Goal: Information Seeking & Learning: Learn about a topic

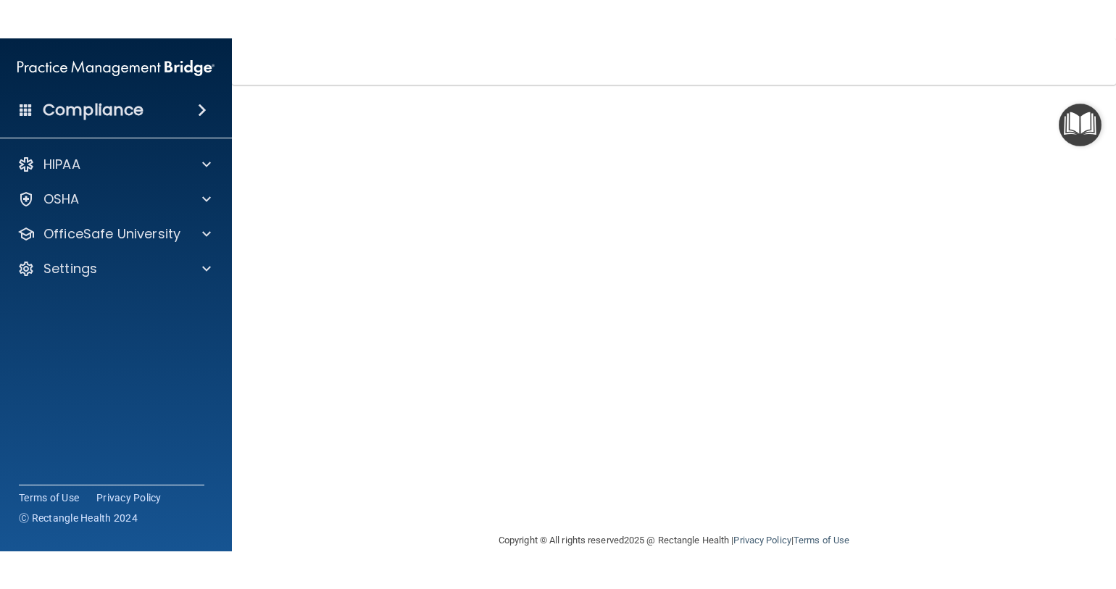
scroll to position [11, 0]
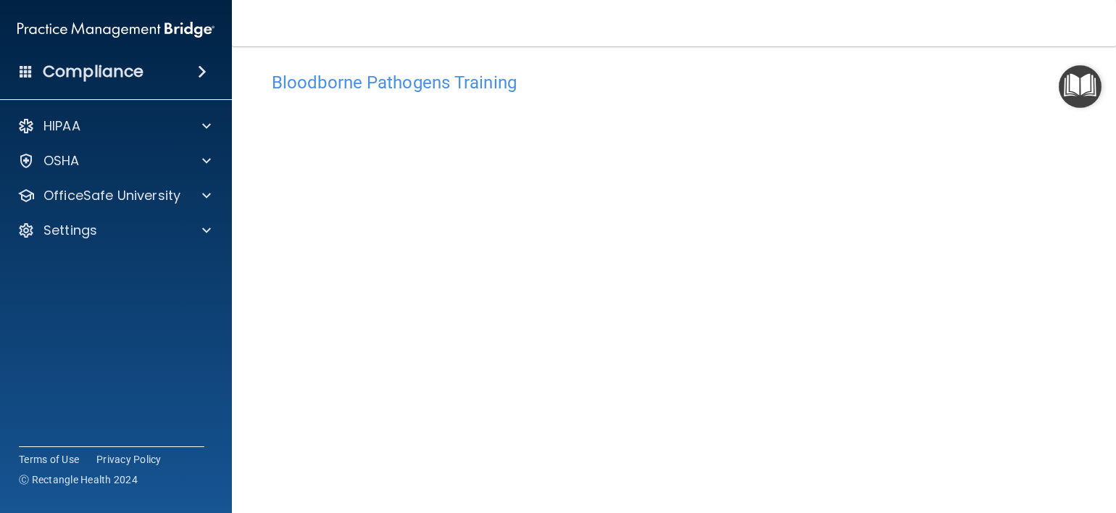
click at [28, 418] on div "Compliance HIPAA Documents and Policies Report an Incident Business Associates …" at bounding box center [116, 256] width 232 height 513
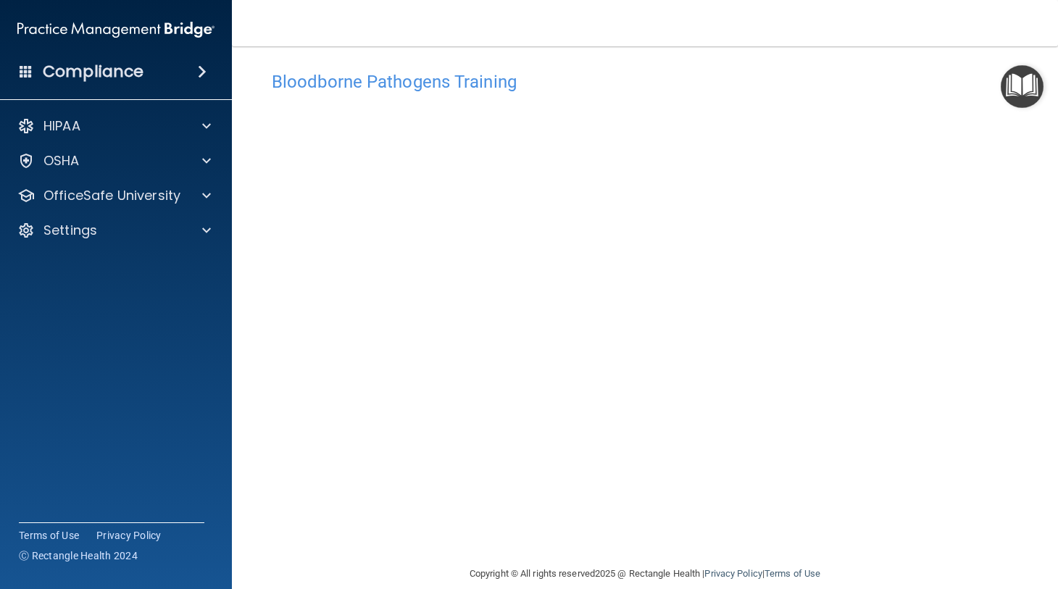
scroll to position [31, 0]
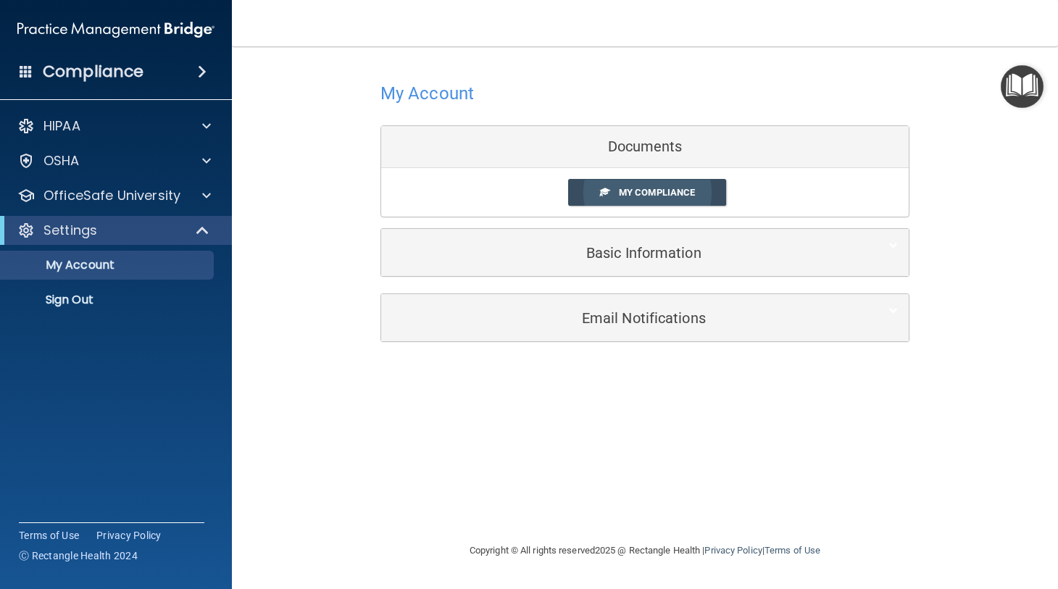
click at [652, 194] on span "My Compliance" at bounding box center [657, 192] width 76 height 11
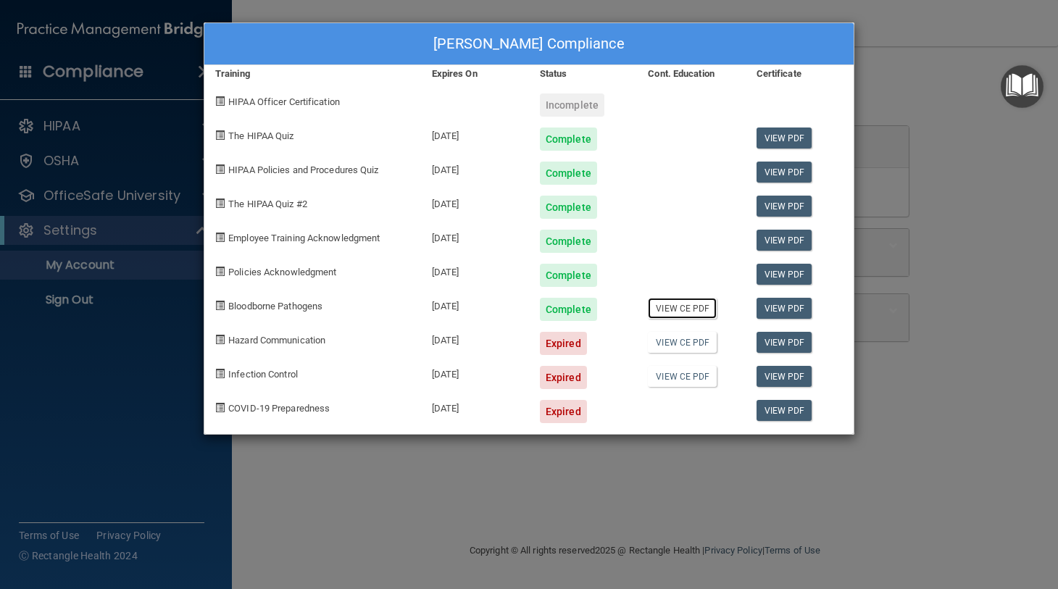
click at [681, 306] on link "View CE PDF" at bounding box center [682, 308] width 69 height 21
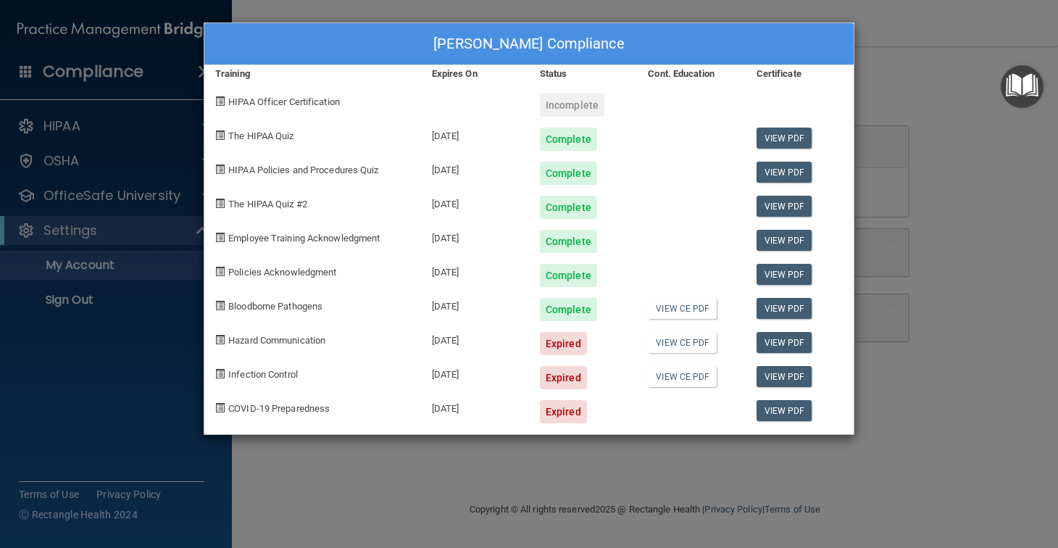
click at [75, 259] on div "Nicole Welch's Compliance Training Expires On Status Cont. Education Certificat…" at bounding box center [529, 274] width 1058 height 548
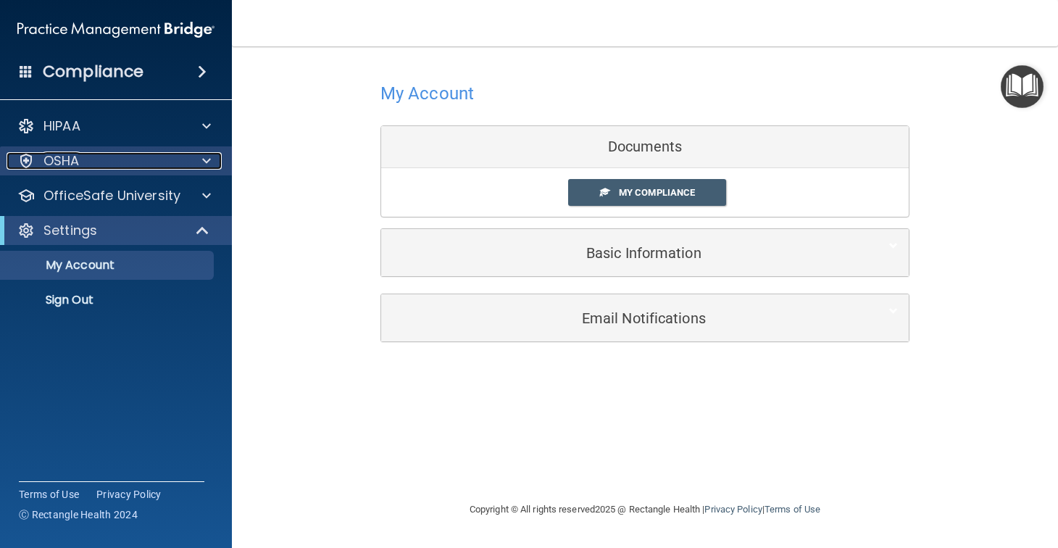
click at [115, 157] on div "OSHA" at bounding box center [97, 160] width 180 height 17
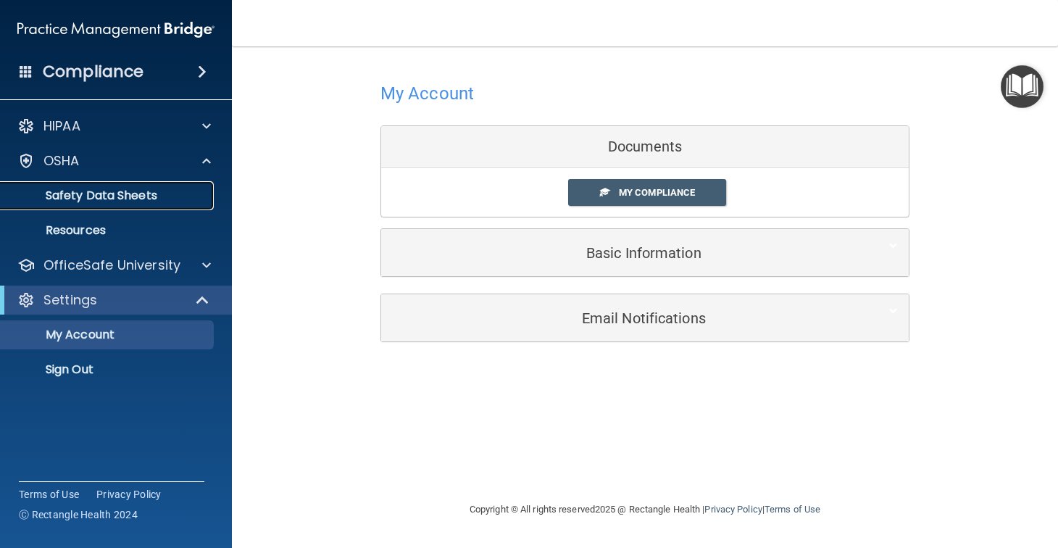
click at [100, 197] on p "Safety Data Sheets" at bounding box center [108, 195] width 198 height 14
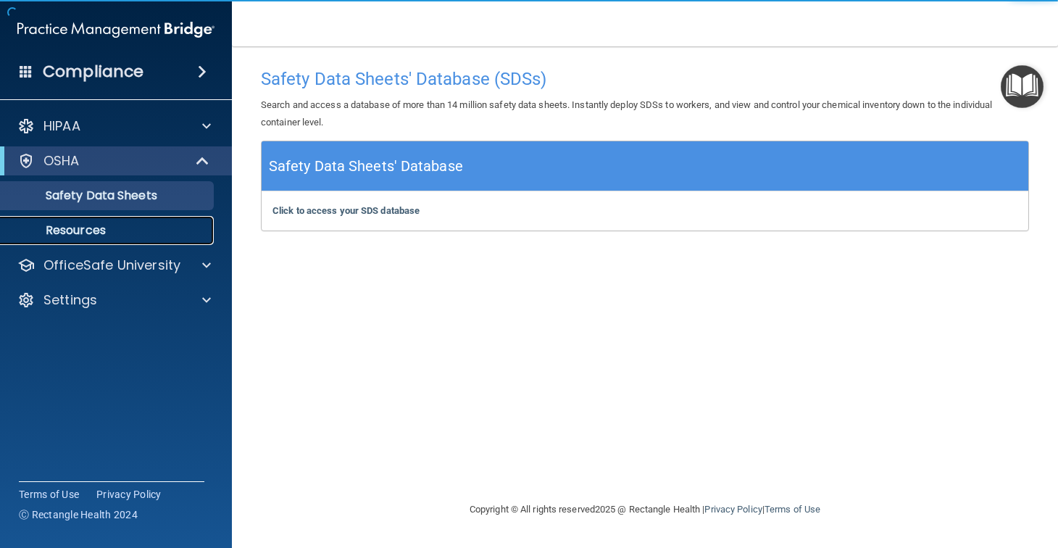
click at [81, 230] on p "Resources" at bounding box center [108, 230] width 198 height 14
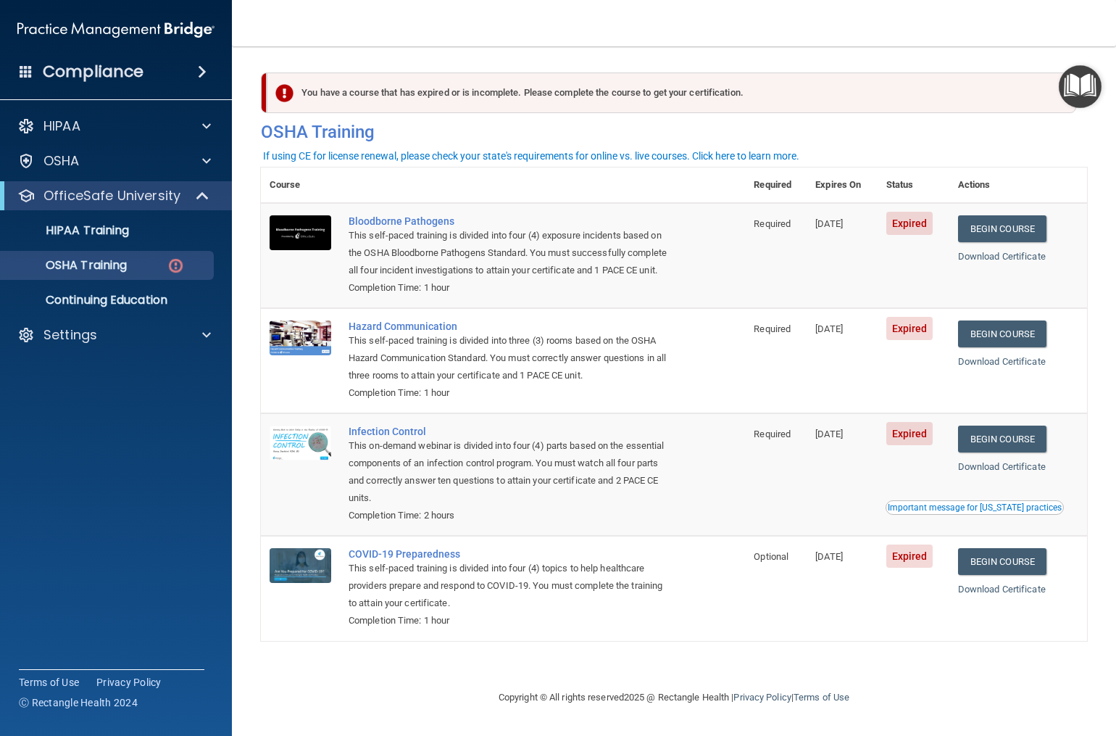
click at [350, 698] on footer "Copyright © All rights reserved 2025 @ Rectangle Health | Privacy Policy | Term…" at bounding box center [674, 697] width 826 height 47
click at [910, 710] on div "Copyright © All rights reserved 2025 @ Rectangle Health | Privacy Policy | Term…" at bounding box center [673, 697] width 529 height 46
click at [372, 704] on footer "Copyright © All rights reserved 2025 @ Rectangle Health | Privacy Policy | Term…" at bounding box center [674, 697] width 826 height 47
click at [175, 711] on div "Terms of Use Privacy Policy Ⓒ Rectangle Health 2024" at bounding box center [112, 692] width 186 height 46
click at [113, 263] on p "OSHA Training" at bounding box center [67, 265] width 117 height 14
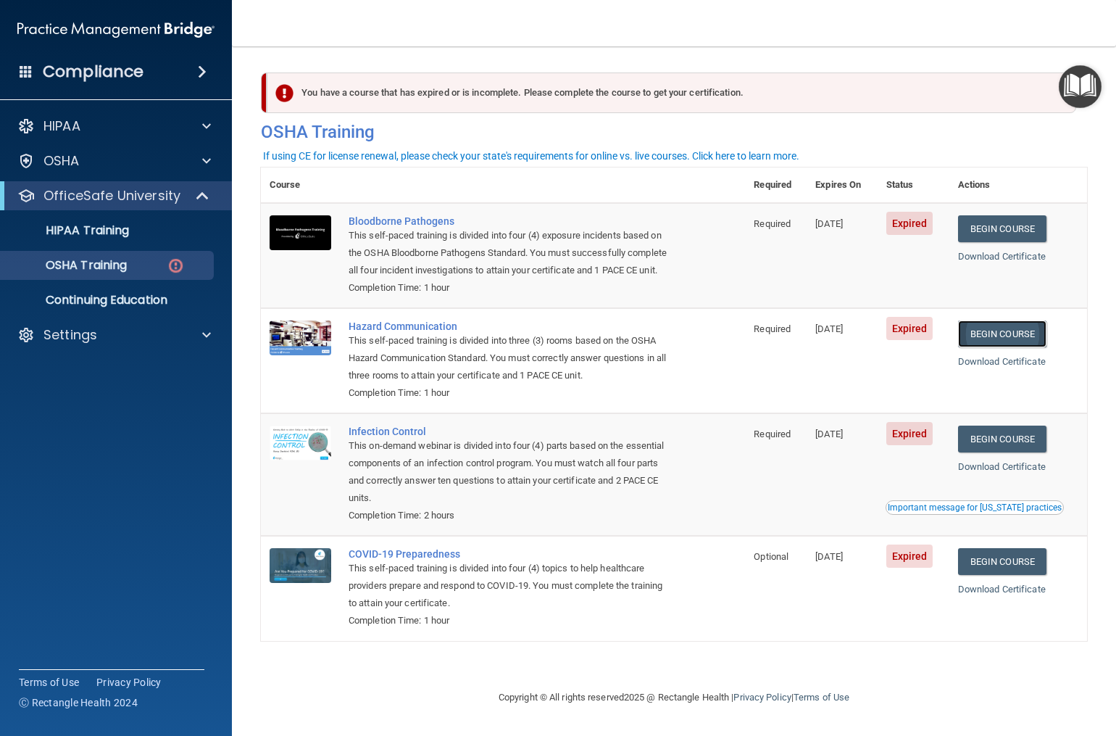
click at [1013, 332] on link "Begin Course" at bounding box center [1002, 333] width 88 height 27
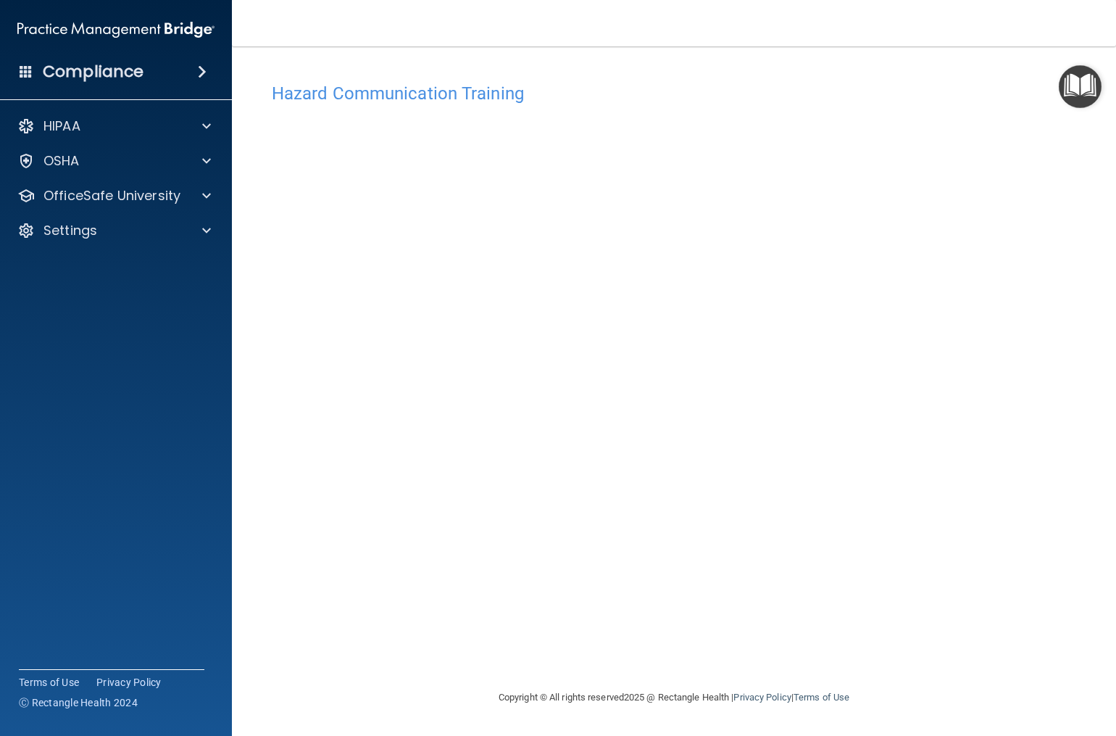
click at [1053, 139] on div "Hazard Communication Training This course doesn’t expire until [DATE]. Are you …" at bounding box center [674, 381] width 826 height 613
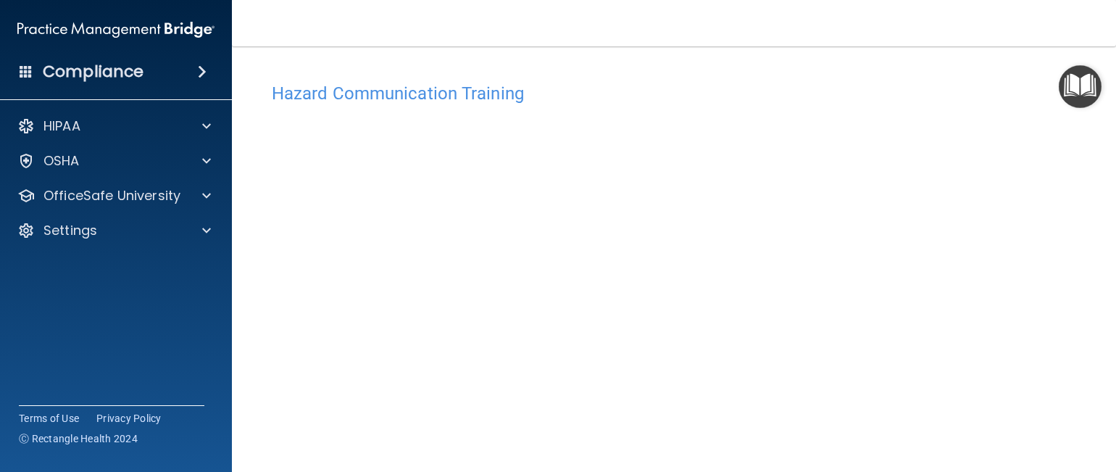
click at [209, 338] on div "Compliance HIPAA Documents and Policies Report an Incident Business Associates …" at bounding box center [116, 236] width 232 height 472
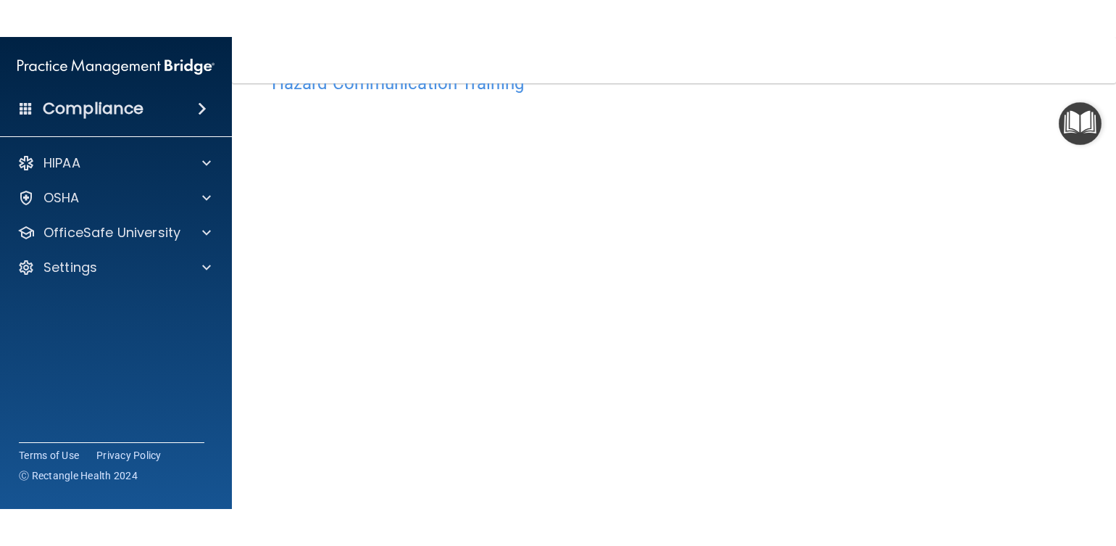
scroll to position [72, 0]
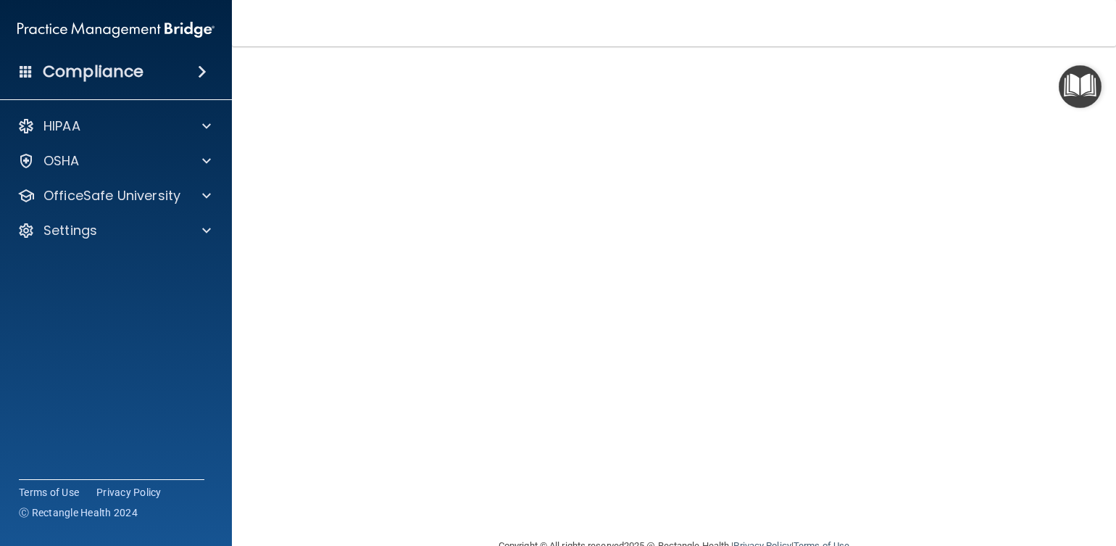
click at [1081, 239] on main "Hazard Communication Training This course doesn’t expire until 04/15/2023. Are …" at bounding box center [674, 295] width 884 height 499
click at [1095, 354] on main "Hazard Communication Training This course doesn’t expire until 04/15/2023. Are …" at bounding box center [674, 295] width 884 height 499
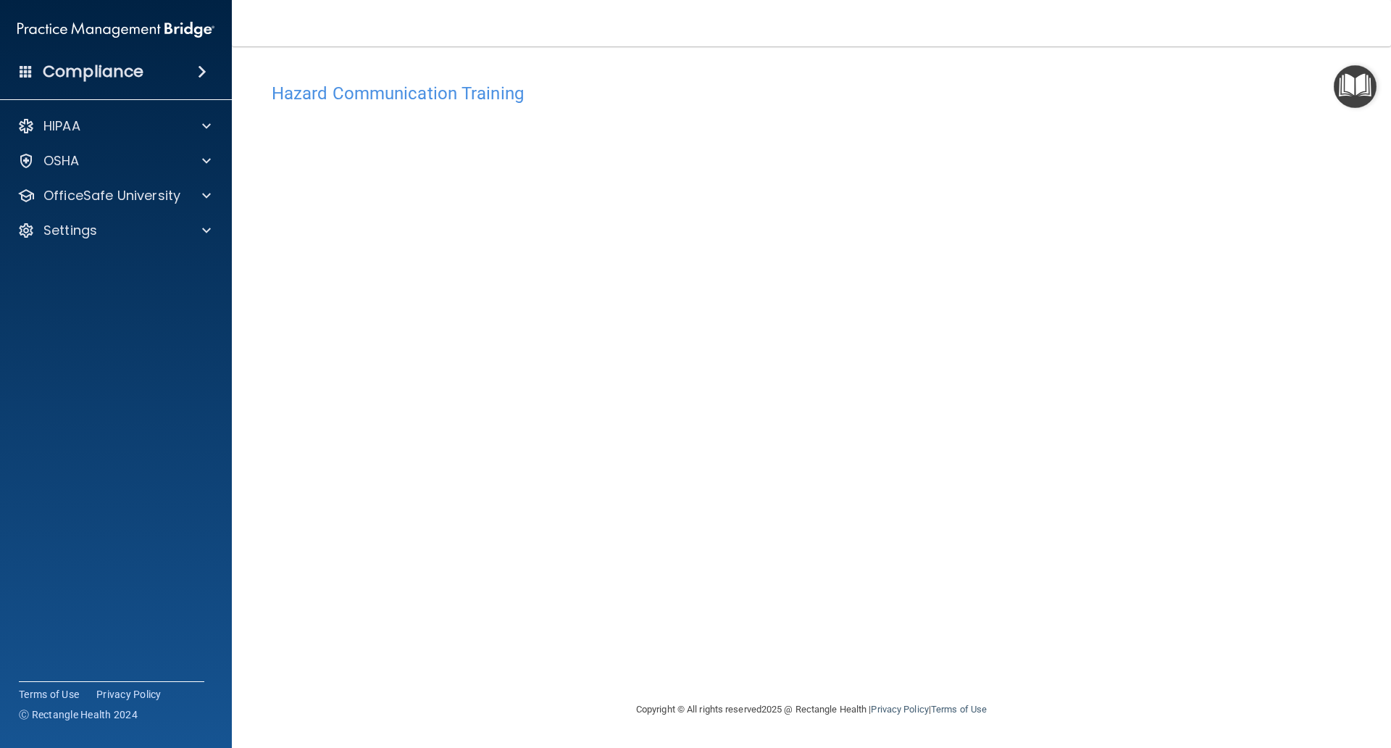
scroll to position [0, 0]
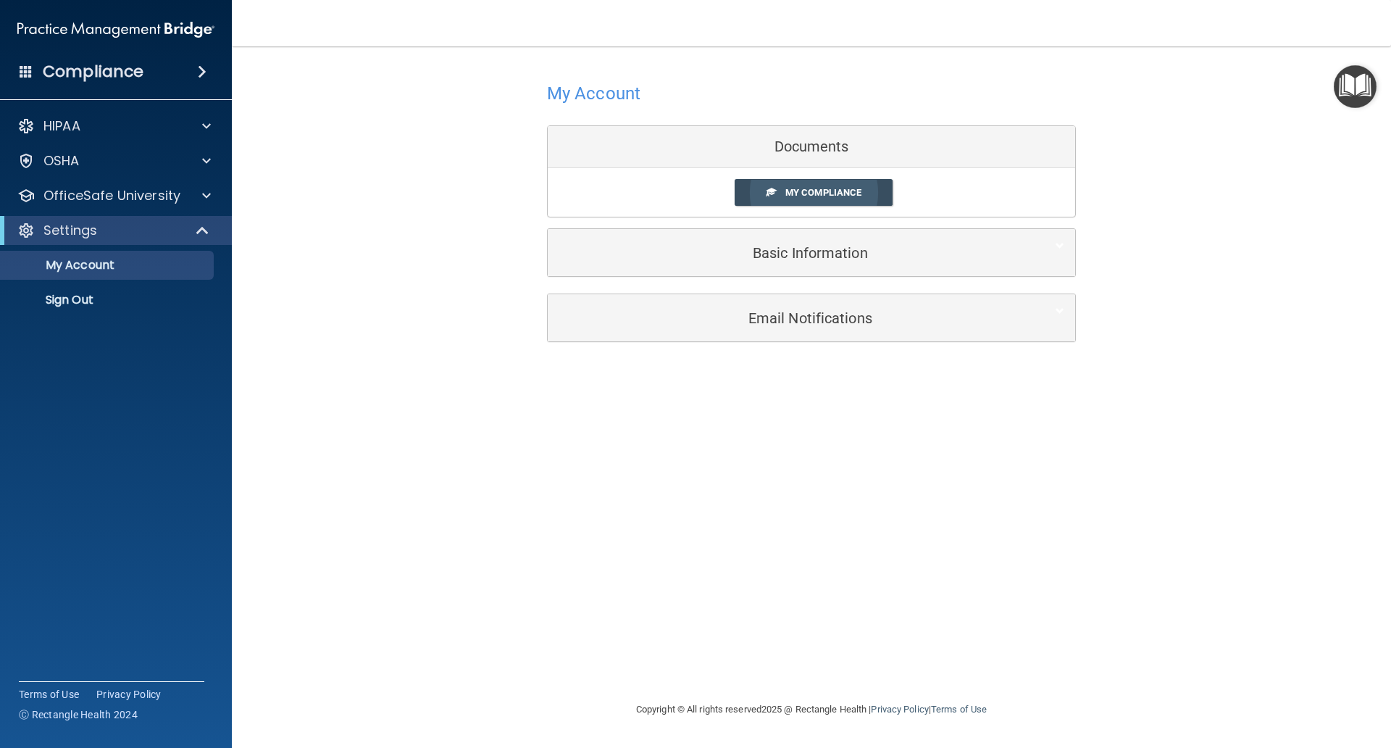
click at [830, 191] on span "My Compliance" at bounding box center [824, 192] width 76 height 11
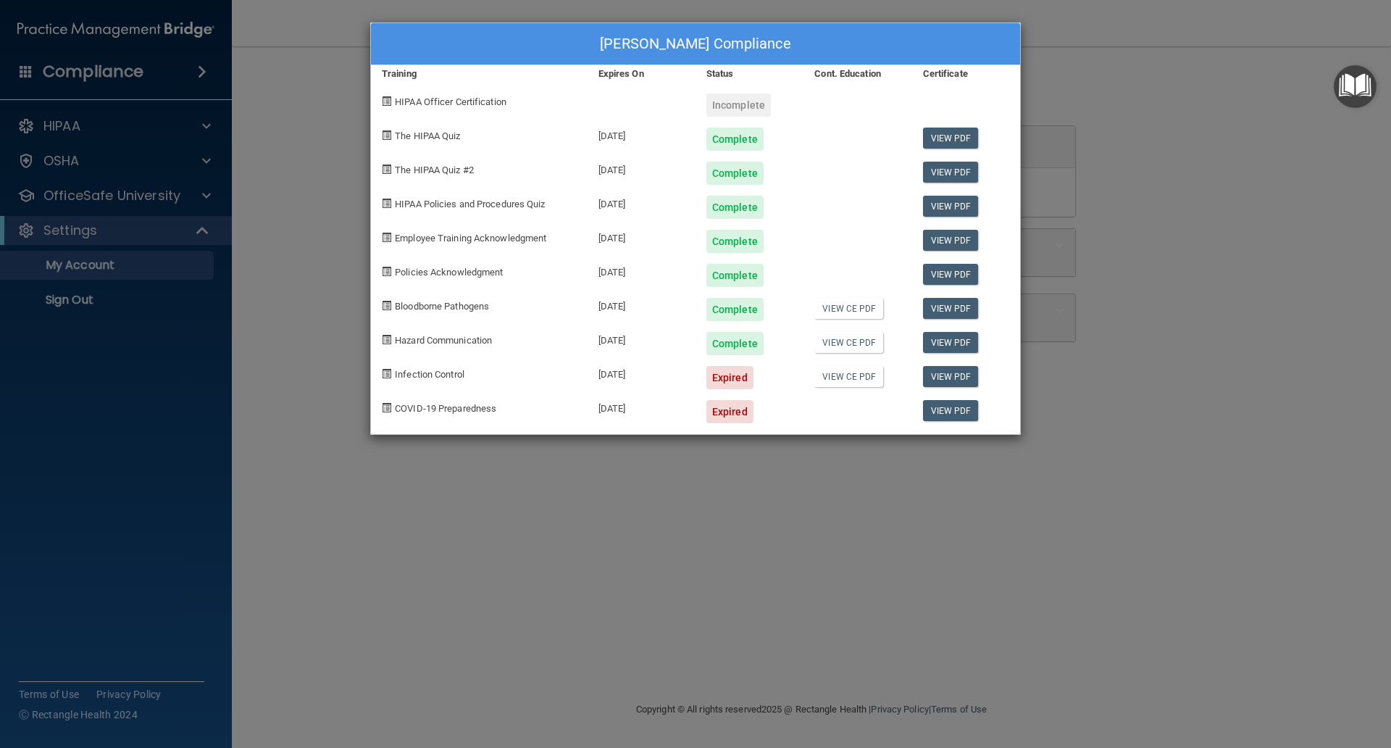
click at [531, 696] on div "Nicole Welch's Compliance Training Expires On Status Cont. Education Certificat…" at bounding box center [695, 374] width 1391 height 748
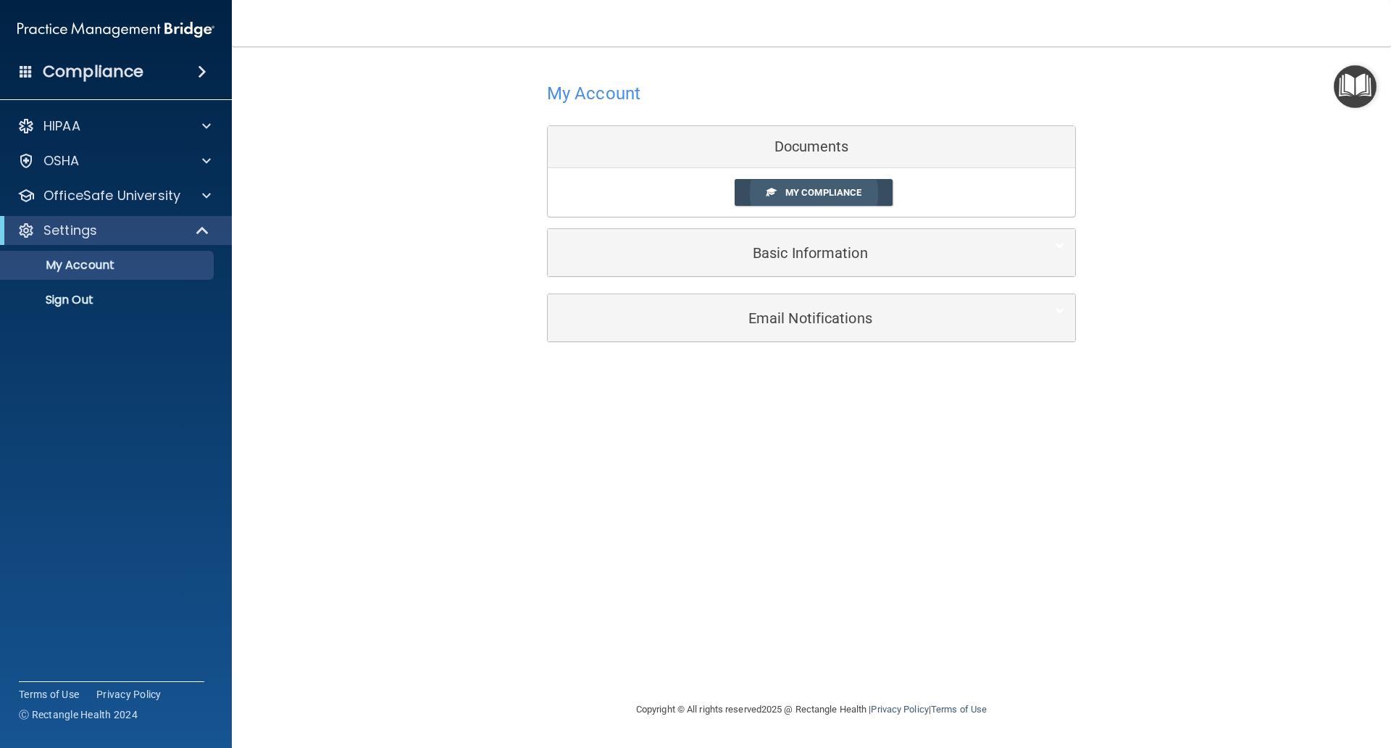
click at [798, 196] on span "My Compliance" at bounding box center [824, 192] width 76 height 11
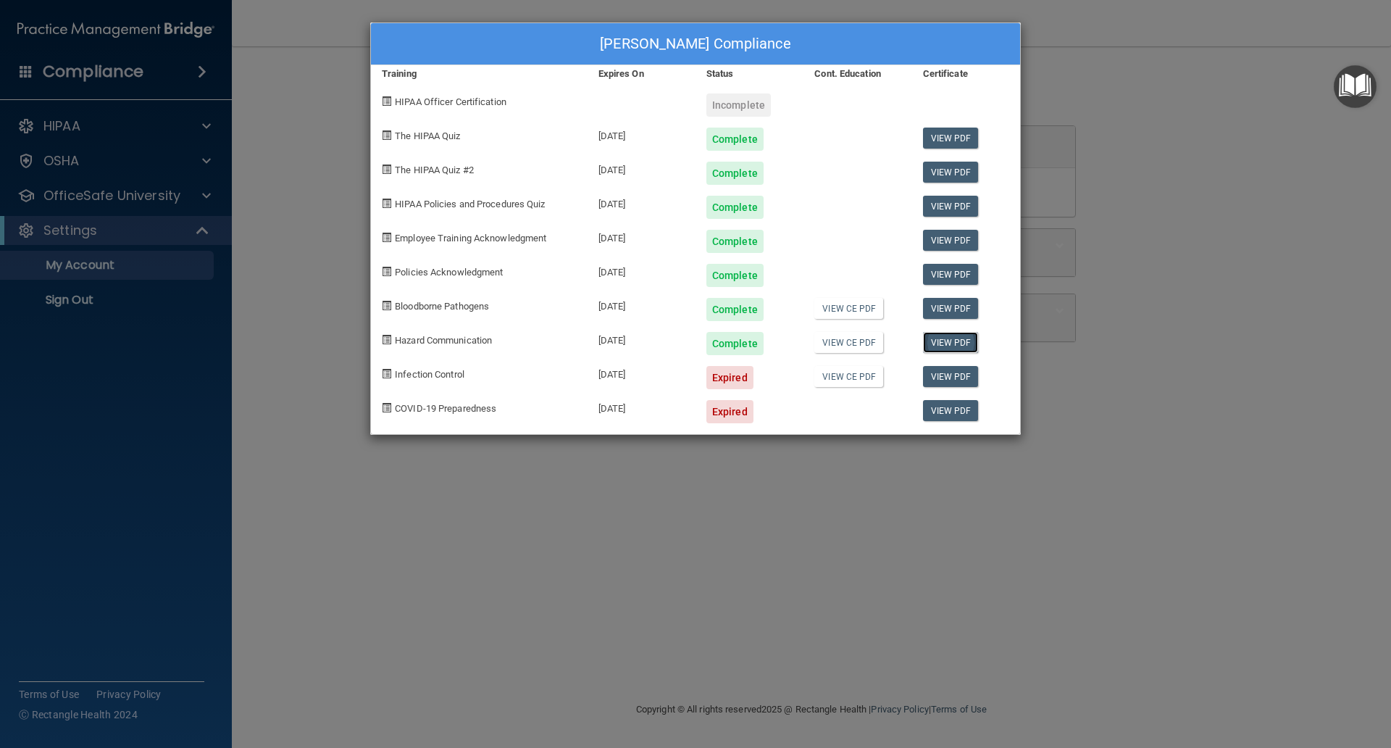
click at [941, 344] on link "View PDF" at bounding box center [951, 342] width 56 height 21
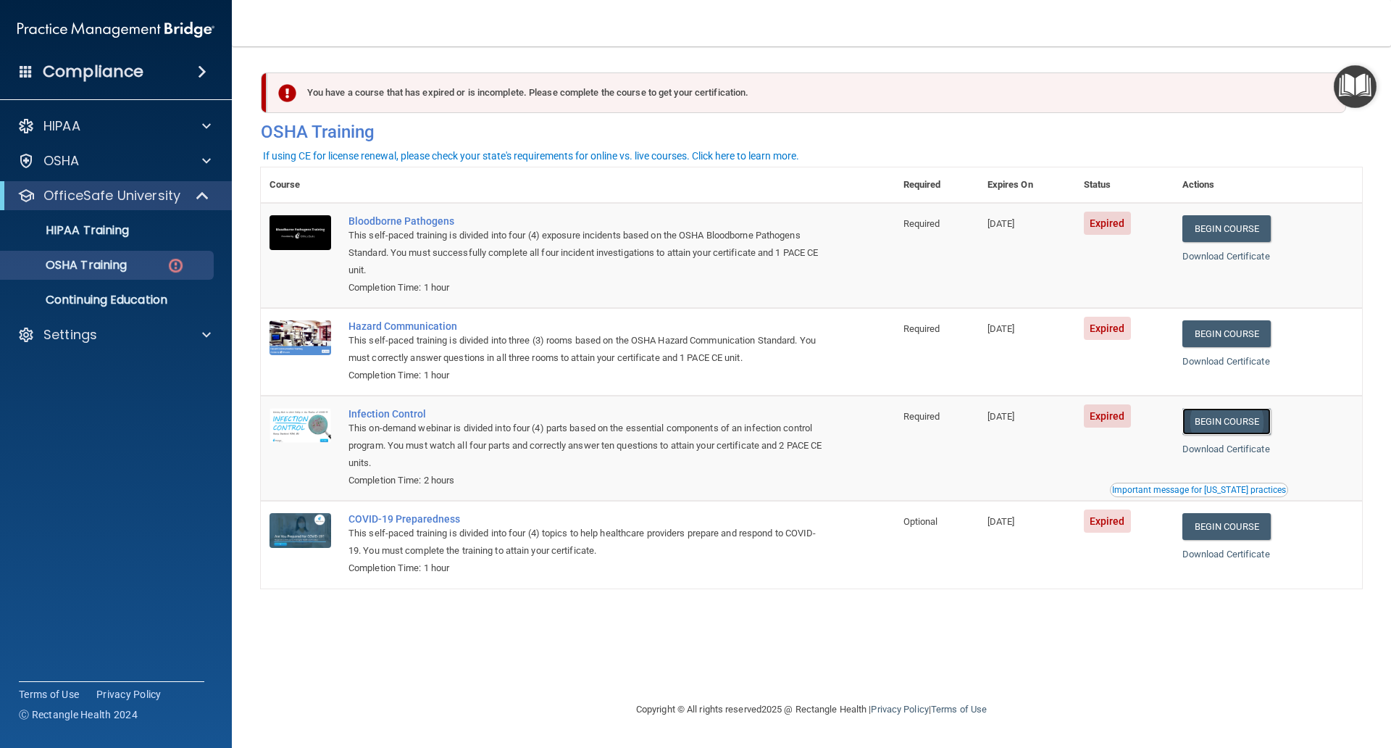
click at [1232, 418] on link "Begin Course" at bounding box center [1227, 421] width 88 height 27
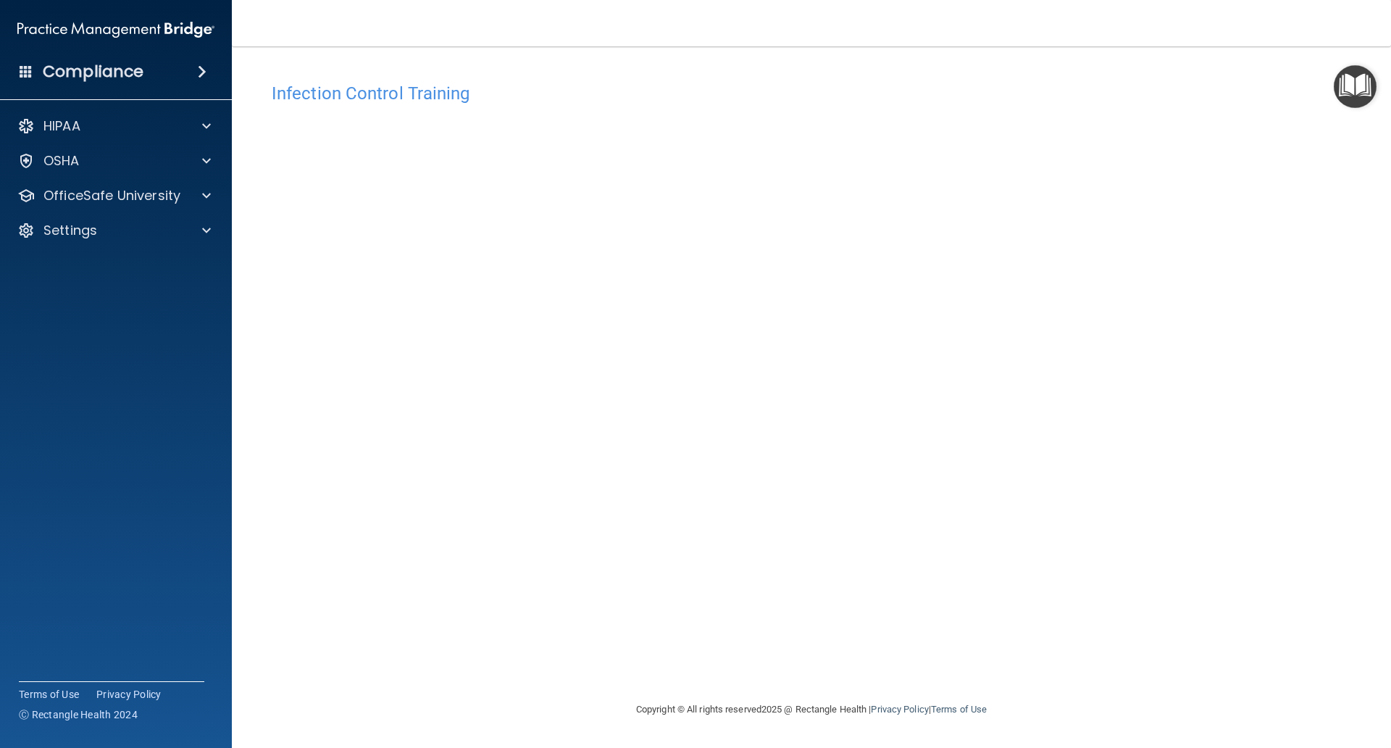
click at [203, 66] on span at bounding box center [202, 71] width 9 height 17
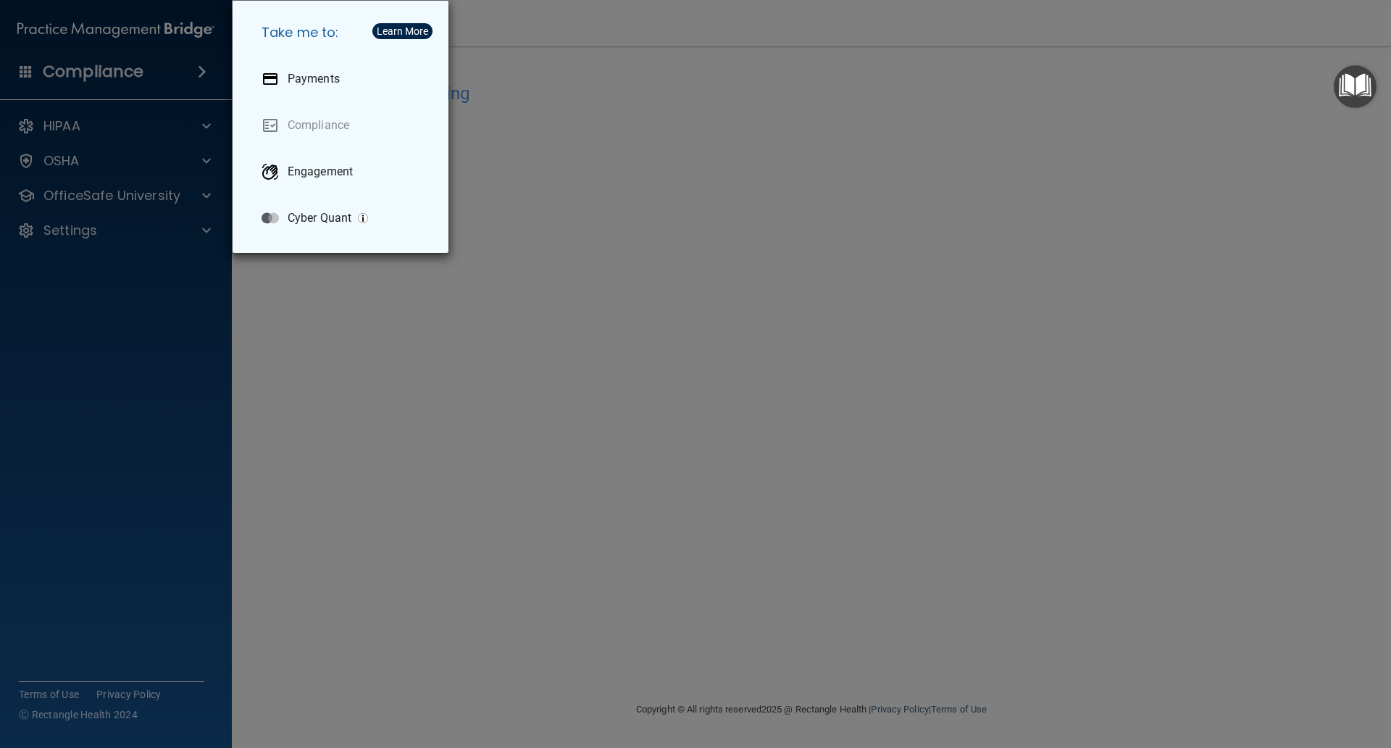
click at [130, 72] on div "Take me to: Payments Compliance Engagement Cyber Quant" at bounding box center [695, 374] width 1391 height 748
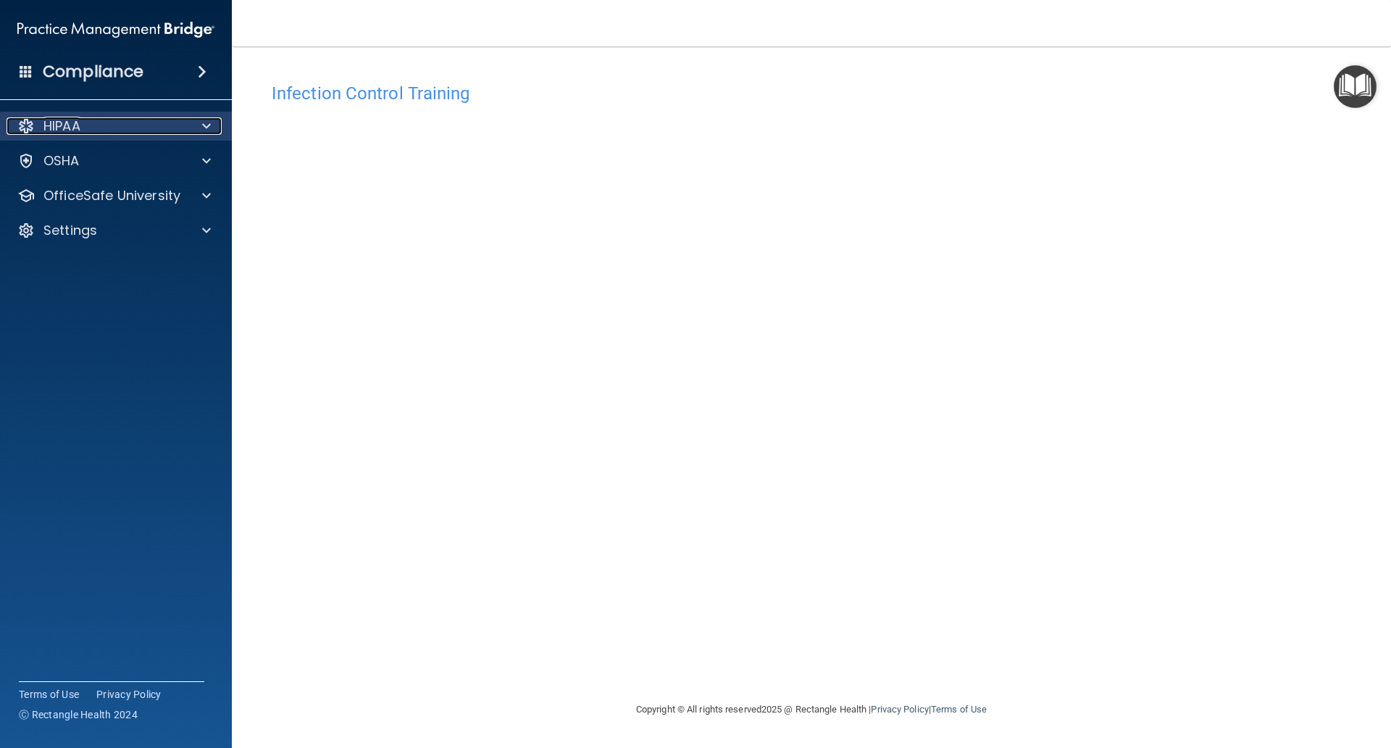
click at [70, 131] on p "HIPAA" at bounding box center [61, 125] width 37 height 17
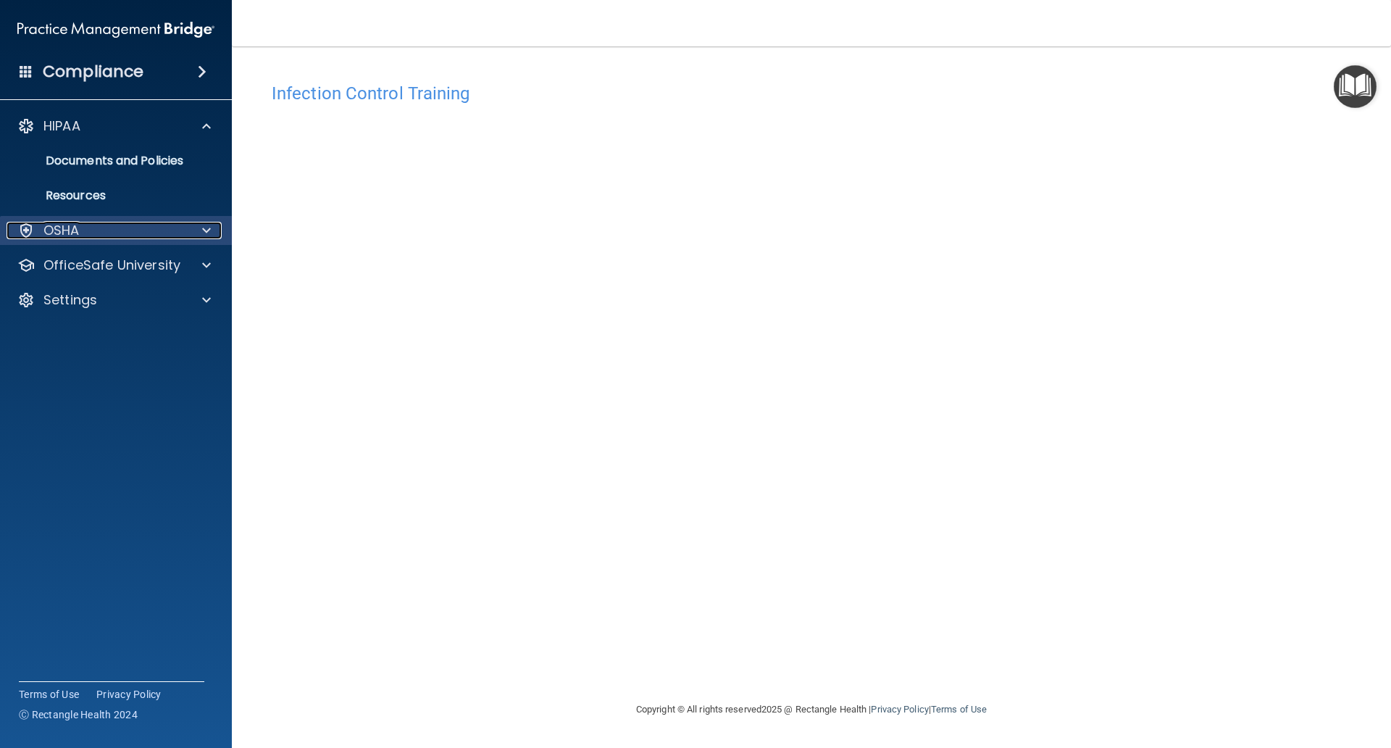
click at [65, 236] on p "OSHA" at bounding box center [61, 230] width 36 height 17
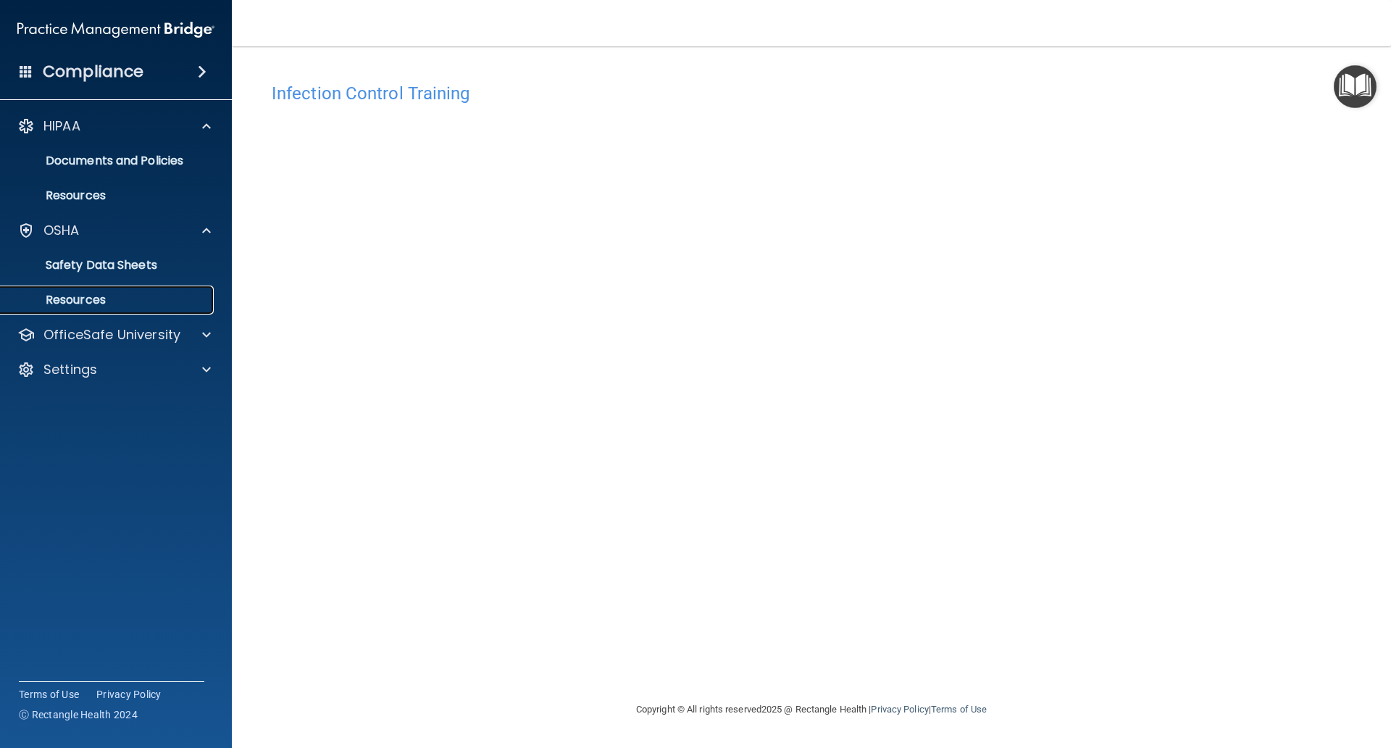
click at [57, 291] on link "Resources" at bounding box center [100, 300] width 228 height 29
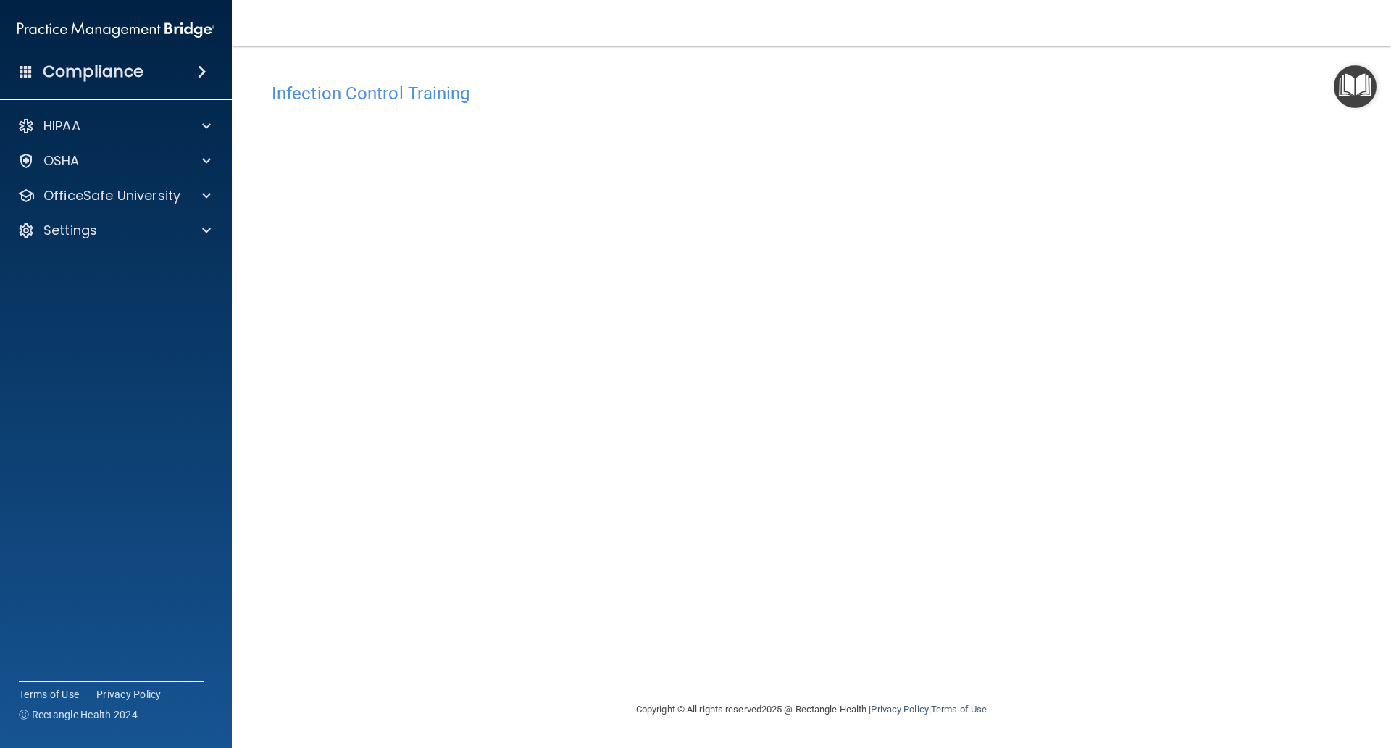
click at [545, 705] on footer "Copyright © All rights reserved 2025 @ Rectangle Health | Privacy Policy | Term…" at bounding box center [812, 709] width 1102 height 47
